Goal: Transaction & Acquisition: Subscribe to service/newsletter

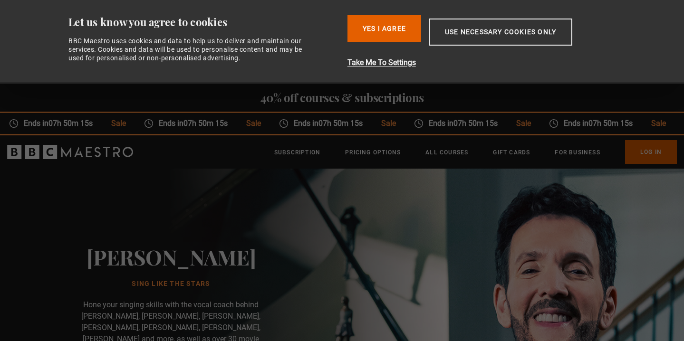
scroll to position [0, 125]
click at [492, 32] on button "Use necessary cookies only" at bounding box center [501, 32] width 144 height 27
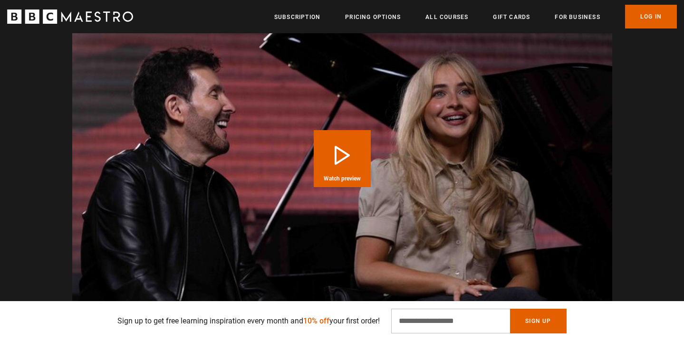
scroll to position [0, 498]
click at [363, 143] on button "Play Course overview for Sing Like the Stars with Eric Vetro Watch preview" at bounding box center [342, 158] width 57 height 57
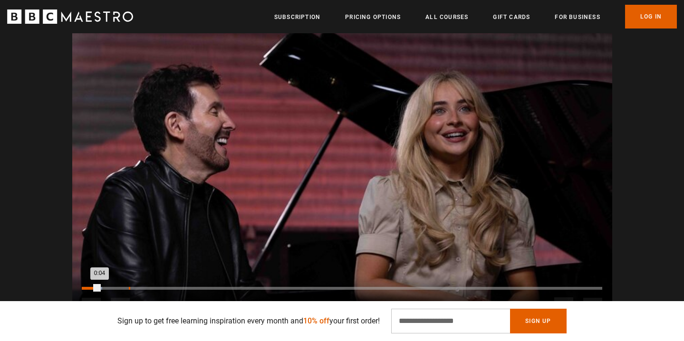
click at [133, 287] on div "Loaded : 3.94% 0:11 0:04" at bounding box center [342, 288] width 520 height 3
click at [302, 275] on div "10s Skip Back 10 seconds Pause 10s Skip Forward 10 seconds Loaded : 43.94% 0:57…" at bounding box center [342, 301] width 540 height 53
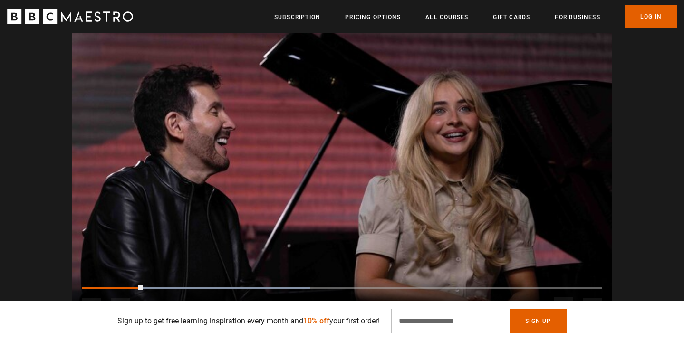
click at [302, 275] on div "10s Skip Back 10 seconds Pause 10s Skip Forward 10 seconds Loaded : 43.94% 0:57…" at bounding box center [342, 301] width 540 height 53
click at [271, 201] on video "Video Player" at bounding box center [342, 176] width 540 height 304
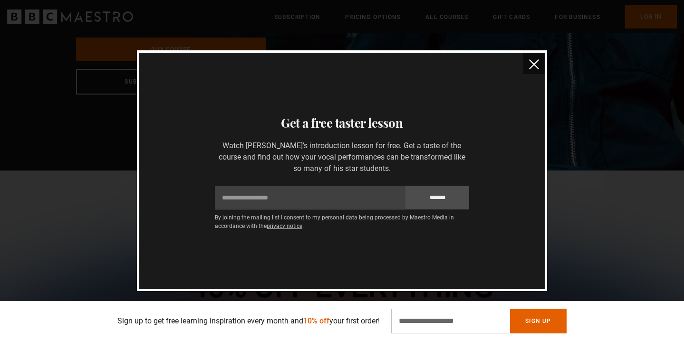
scroll to position [0, 747]
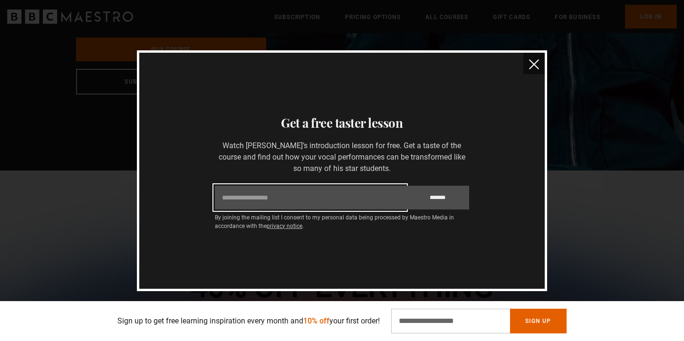
click at [244, 201] on input "Email" at bounding box center [310, 198] width 191 height 24
type input "**********"
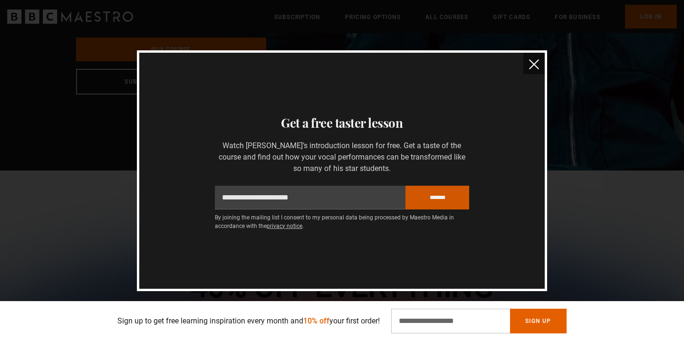
click at [445, 197] on input "*******" at bounding box center [437, 198] width 64 height 24
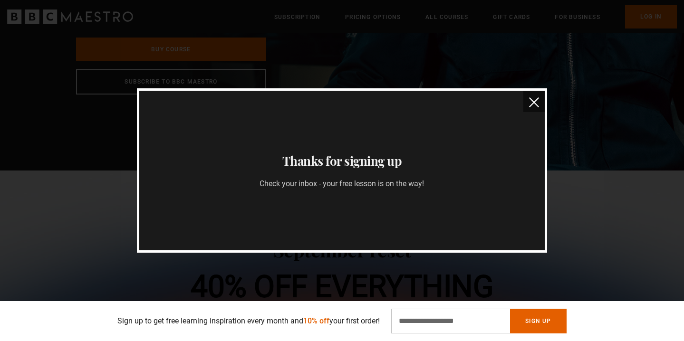
click at [533, 101] on img "close" at bounding box center [534, 102] width 10 height 10
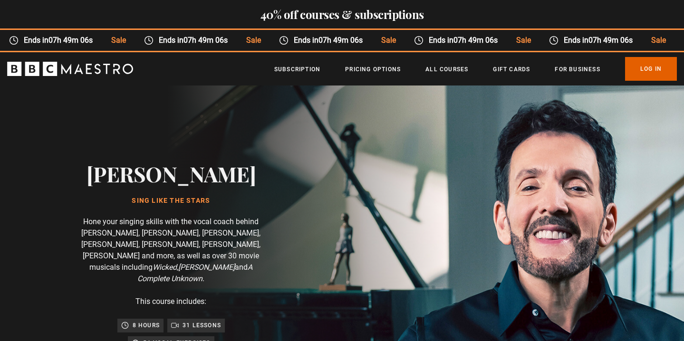
scroll to position [0, 996]
click at [299, 68] on link "Subscription" at bounding box center [297, 70] width 46 height 10
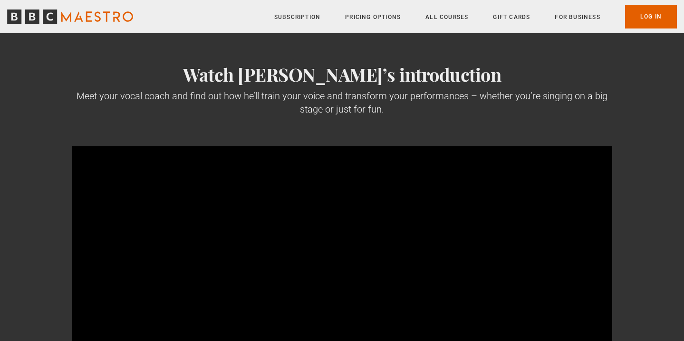
scroll to position [105, 0]
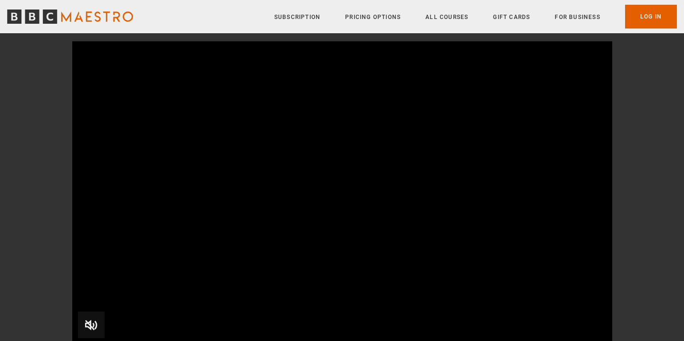
click at [89, 326] on span "Video Player" at bounding box center [91, 325] width 27 height 27
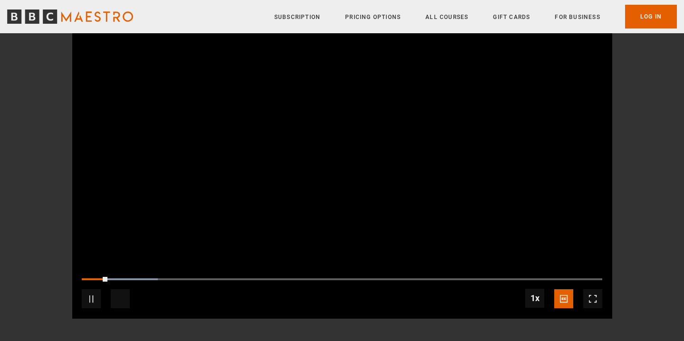
scroll to position [131, 0]
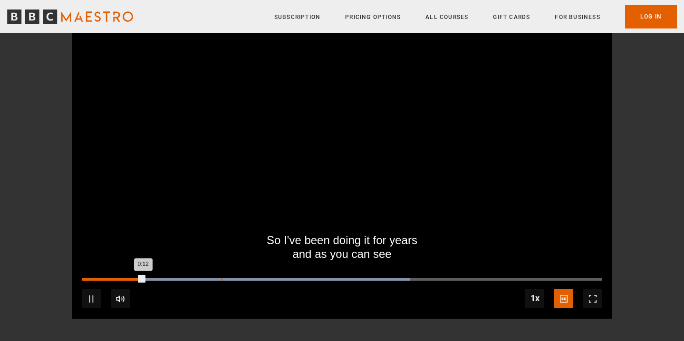
click at [221, 279] on div "0:27" at bounding box center [221, 279] width 1 height 3
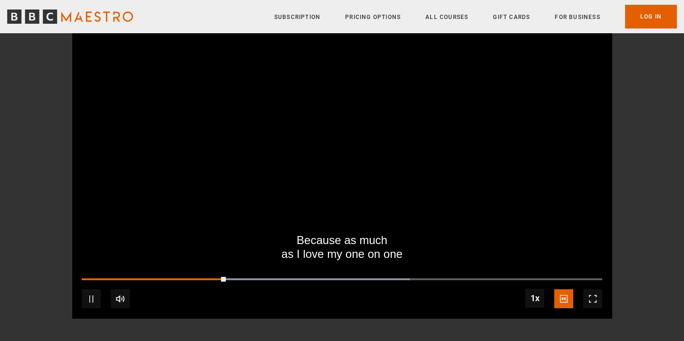
click at [432, 272] on div "10s Skip Back 10 seconds Pause 10s Skip Forward 10 seconds Loaded : 63.03% 1:03…" at bounding box center [342, 292] width 540 height 53
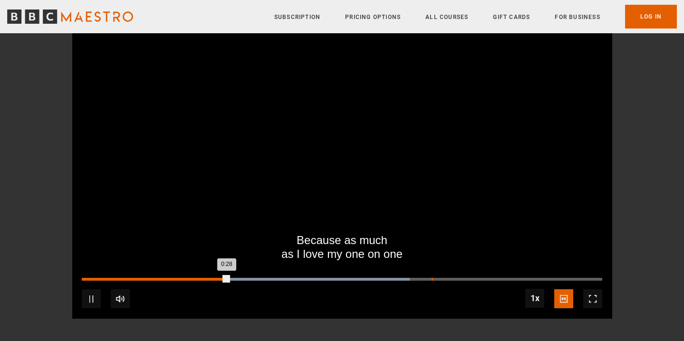
click at [433, 279] on div "Loaded : 63.03% 1:09 0:28" at bounding box center [342, 279] width 520 height 3
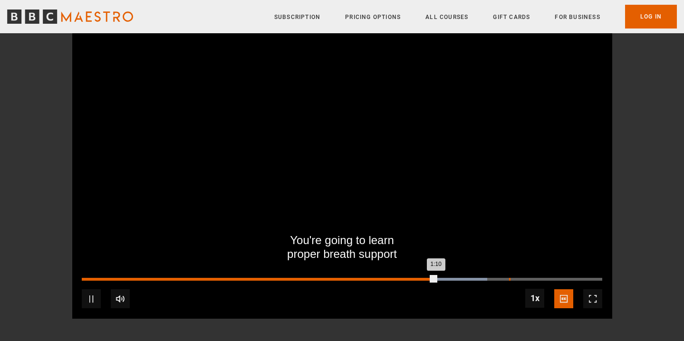
click at [511, 279] on div "Loaded : 77.89% 1:24 1:10" at bounding box center [342, 279] width 520 height 3
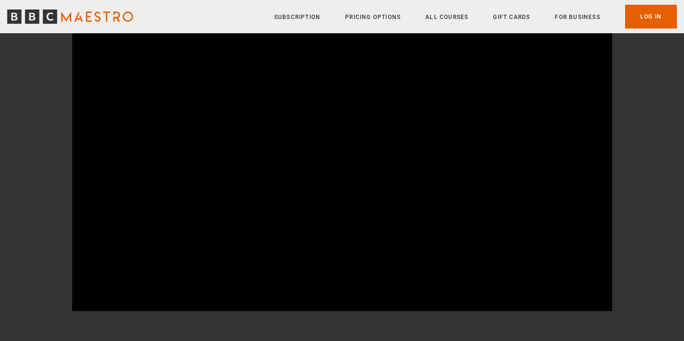
scroll to position [876, 0]
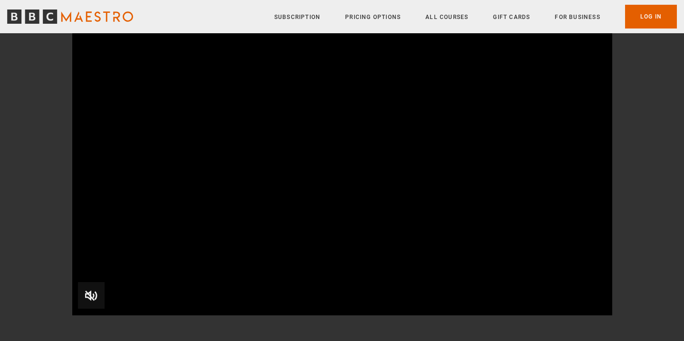
click at [83, 294] on span "Video Player" at bounding box center [91, 295] width 27 height 27
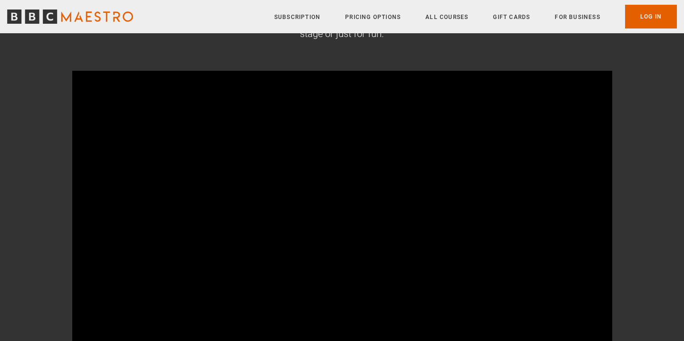
scroll to position [124, 0]
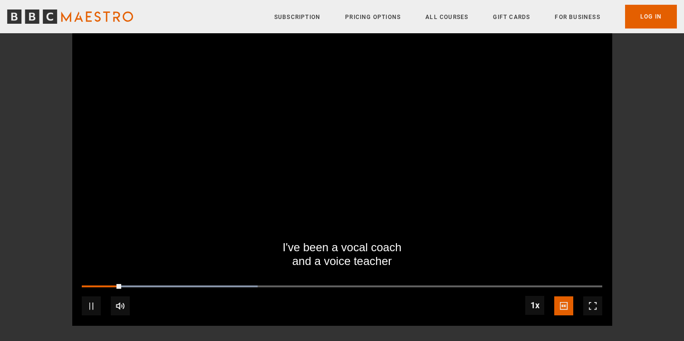
click at [240, 283] on div "10s Skip Back 10 seconds Pause 10s Skip Forward 10 seconds Loaded : 33.79% 0:32…" at bounding box center [342, 299] width 540 height 53
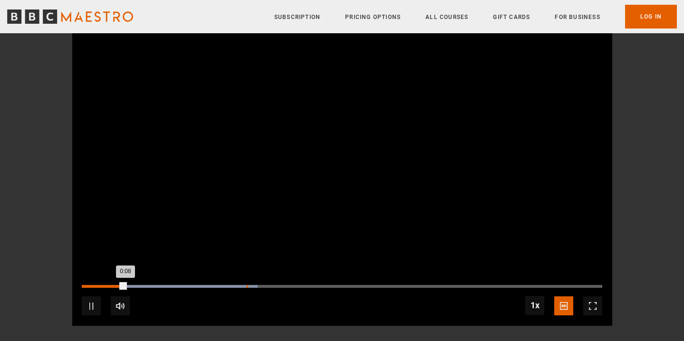
click at [248, 286] on div "Loaded : 33.79% 0:32 0:08" at bounding box center [342, 286] width 520 height 3
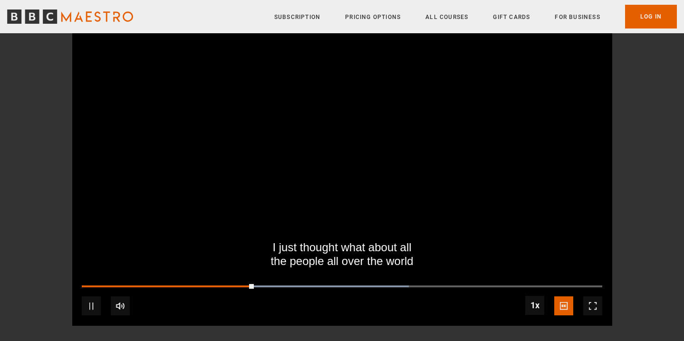
click at [553, 213] on video "Video Player" at bounding box center [342, 174] width 540 height 304
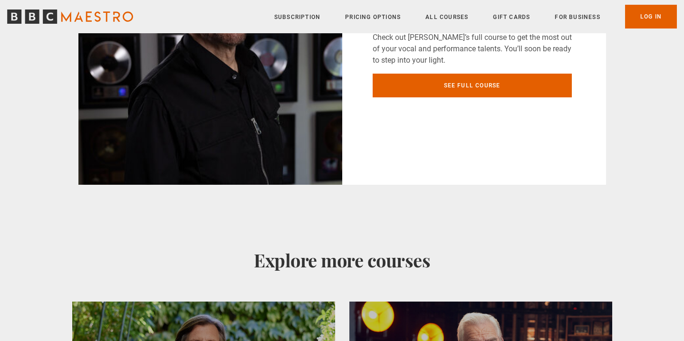
scroll to position [1333, 0]
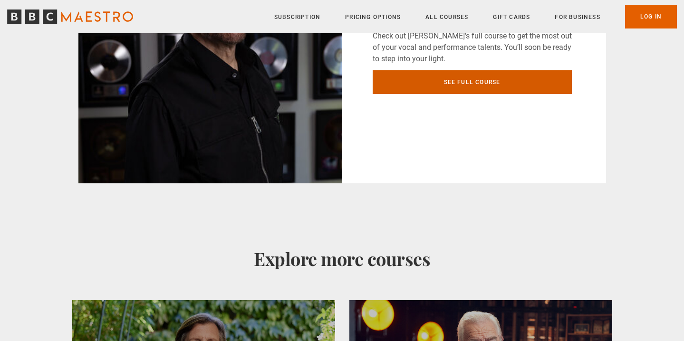
click at [521, 84] on link "See full course" at bounding box center [472, 82] width 199 height 24
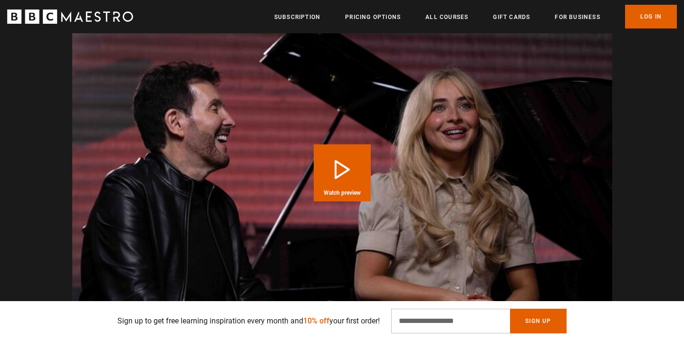
scroll to position [1275, 0]
